Goal: Find specific page/section: Find specific page/section

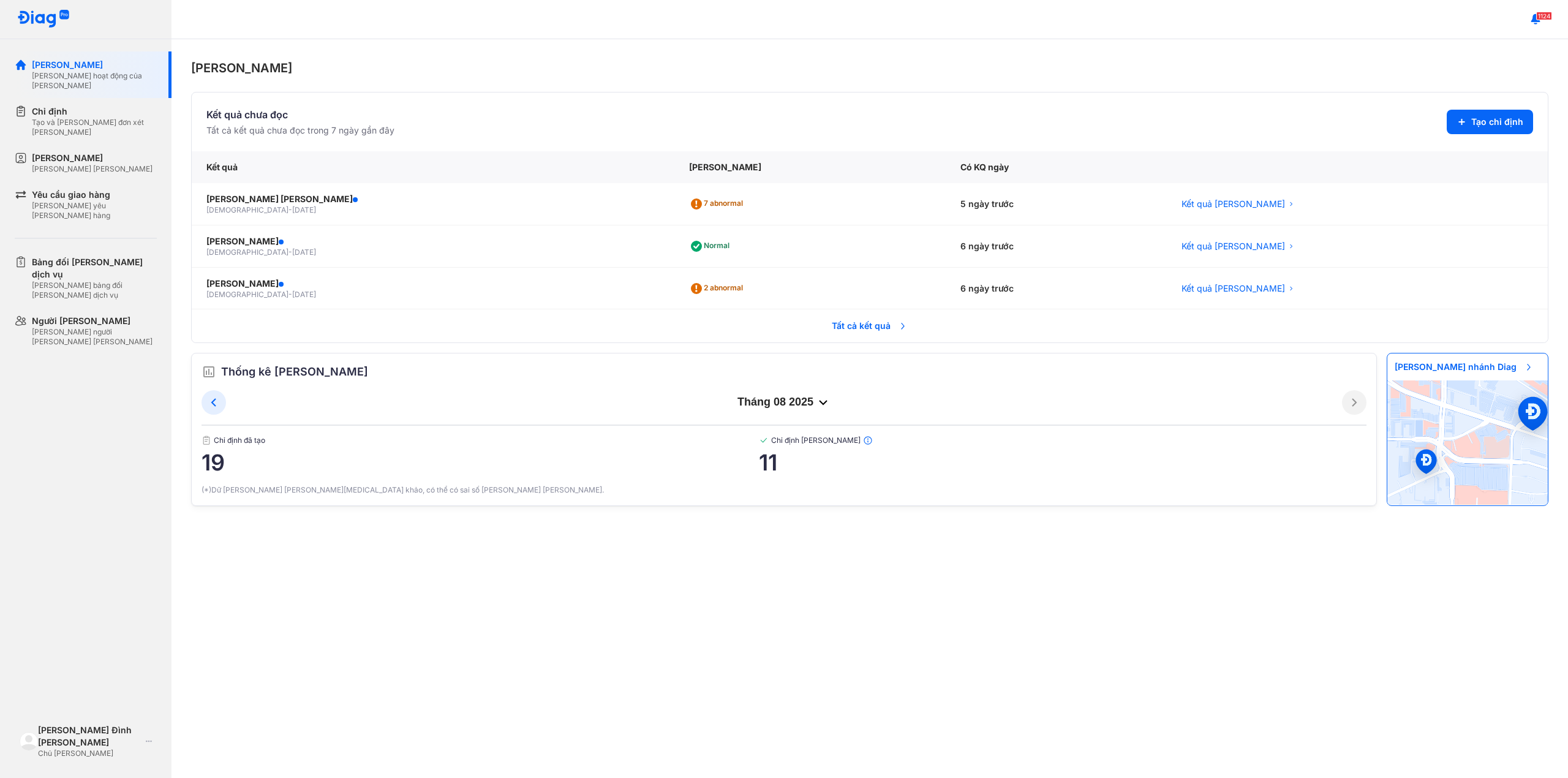
click at [841, 331] on span "Tất cả kết quả" at bounding box center [869, 326] width 91 height 27
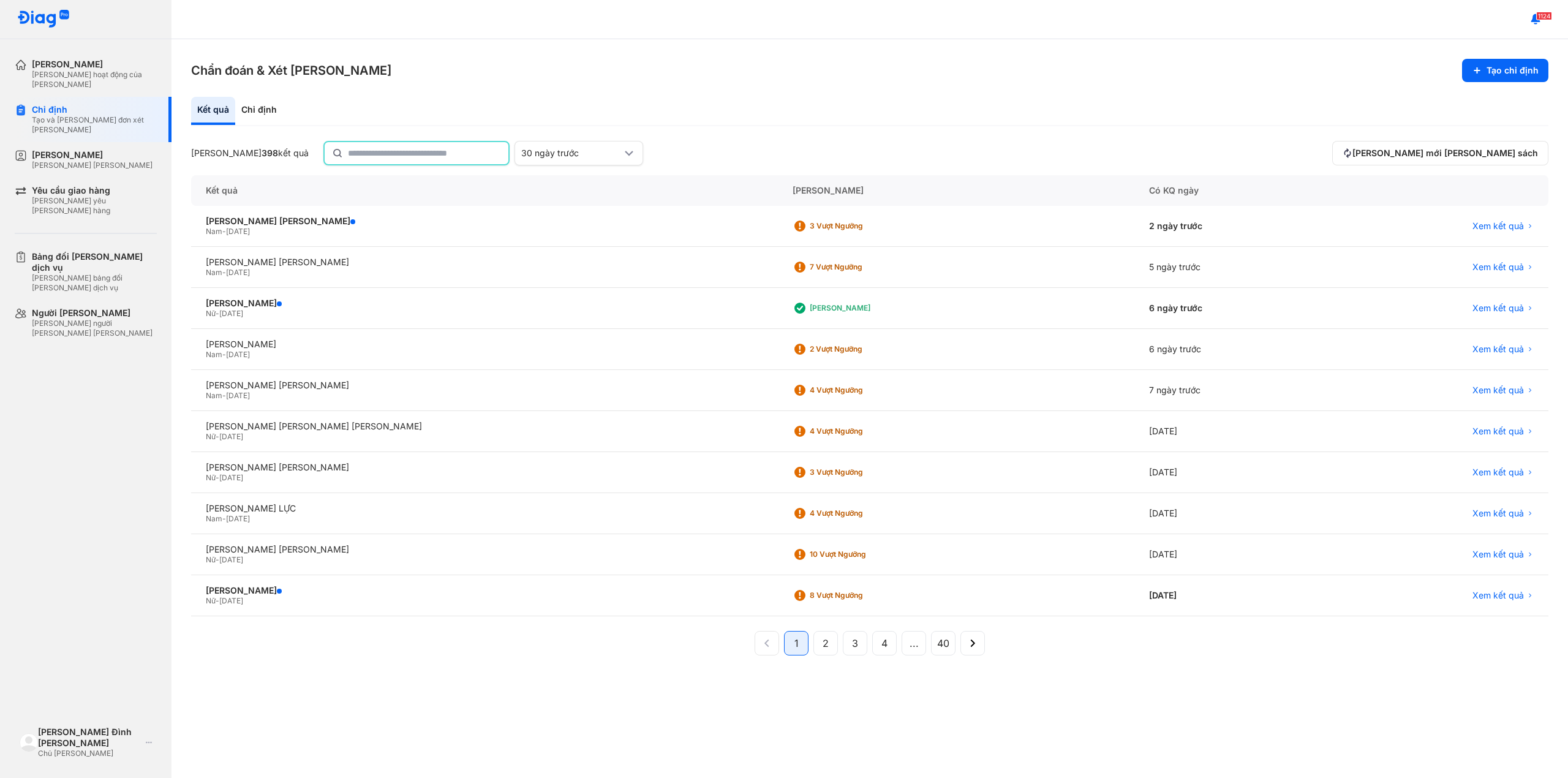
click at [382, 145] on input "text" at bounding box center [424, 153] width 153 height 22
click at [283, 227] on div "Nam - 28/08/2006" at bounding box center [484, 231] width 558 height 10
